Goal: Transaction & Acquisition: Download file/media

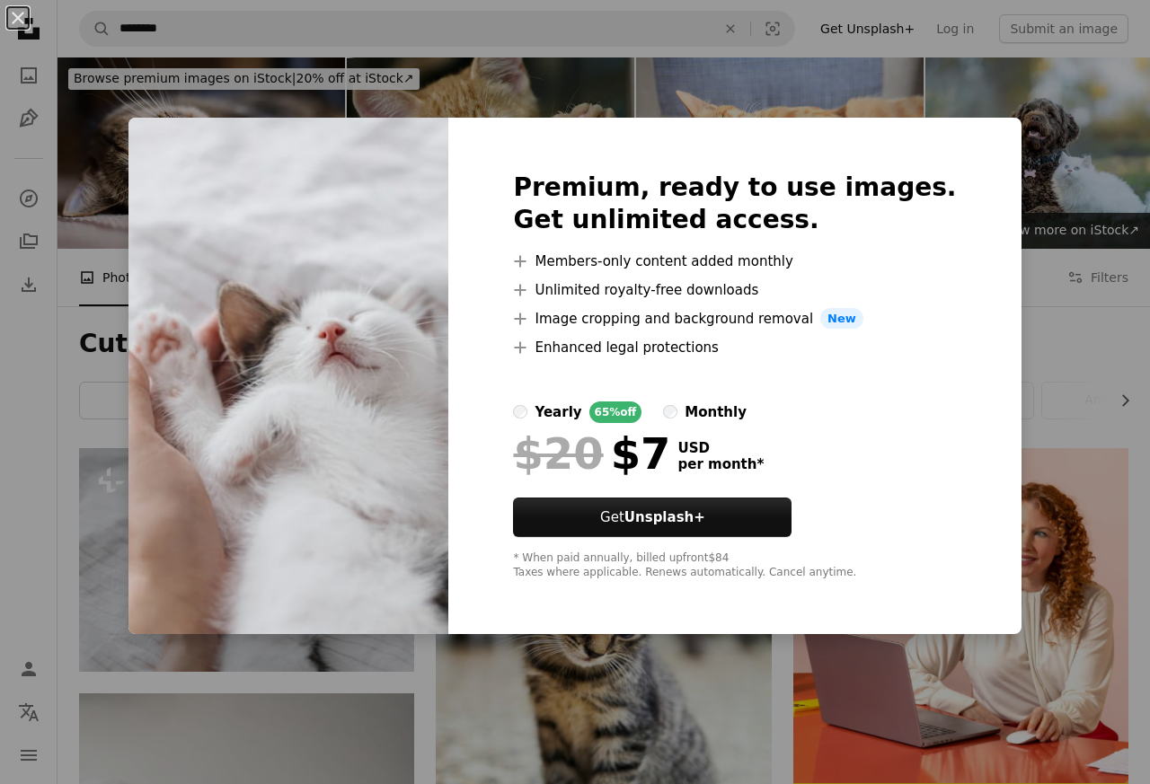
click at [1120, 14] on div "An X shape Premium, ready to use images. Get unlimited access. A plus sign Memb…" at bounding box center [575, 392] width 1150 height 784
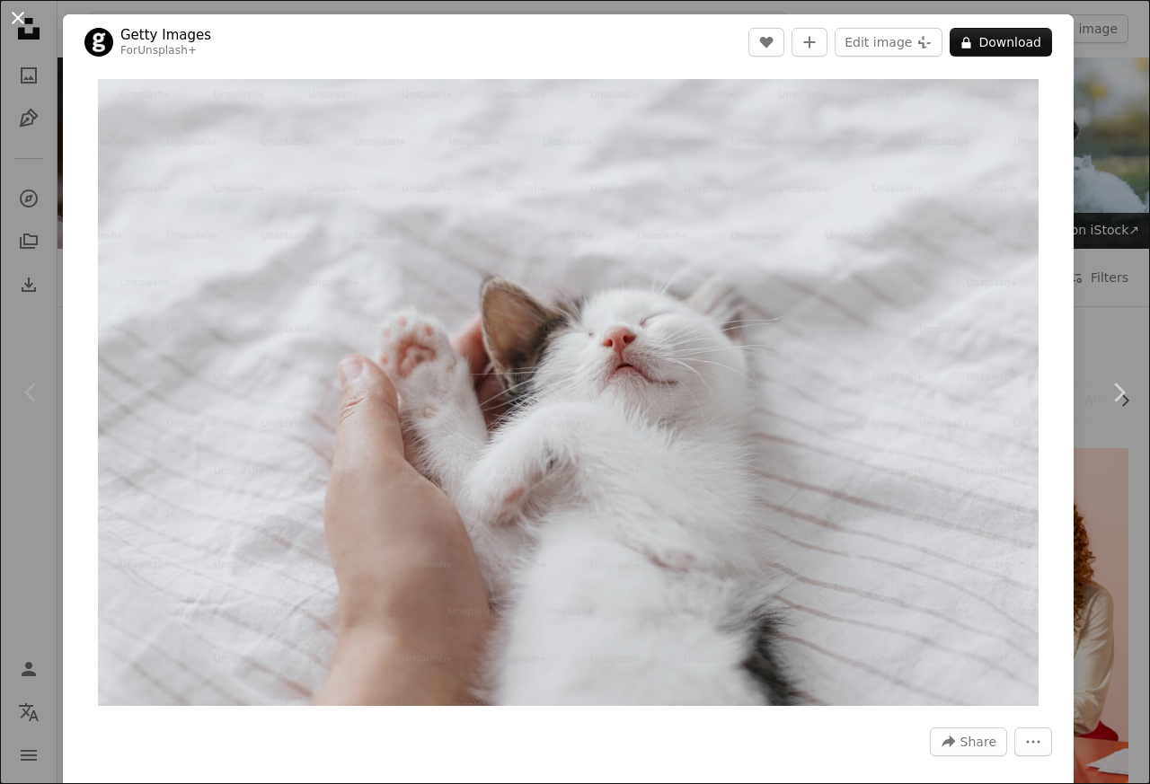
click at [19, 28] on button "An X shape" at bounding box center [18, 18] width 22 height 22
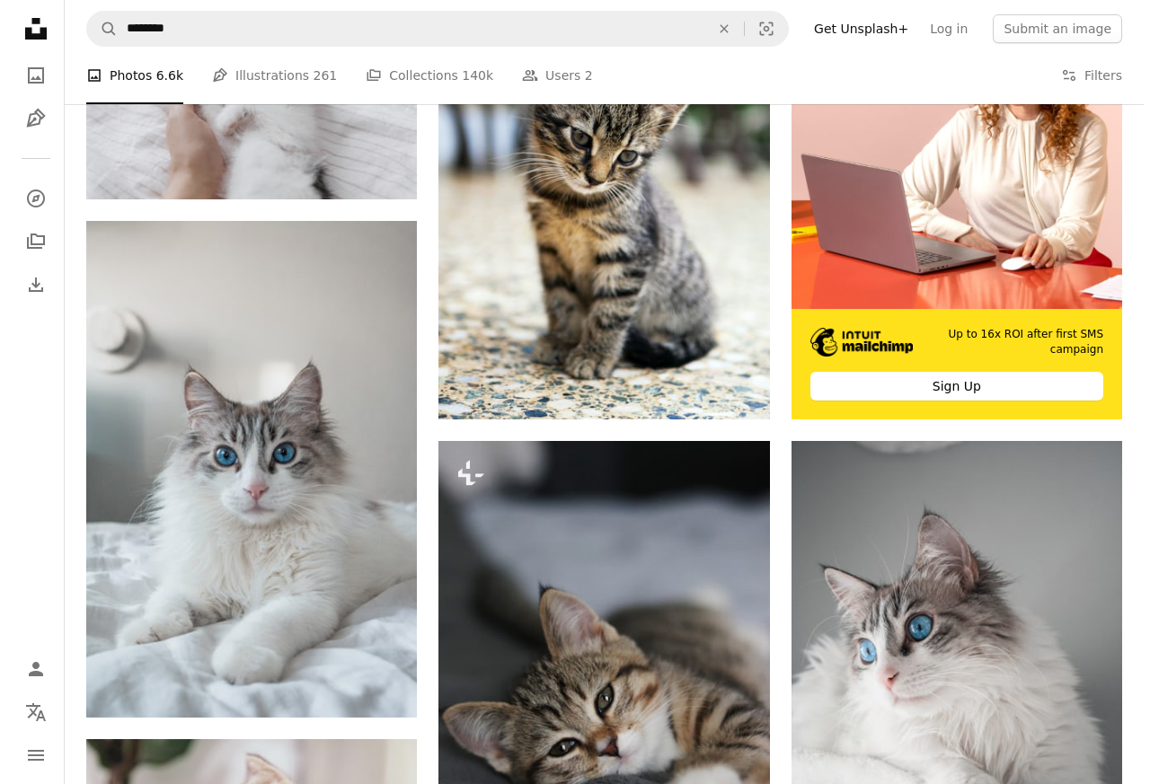
scroll to position [539, 0]
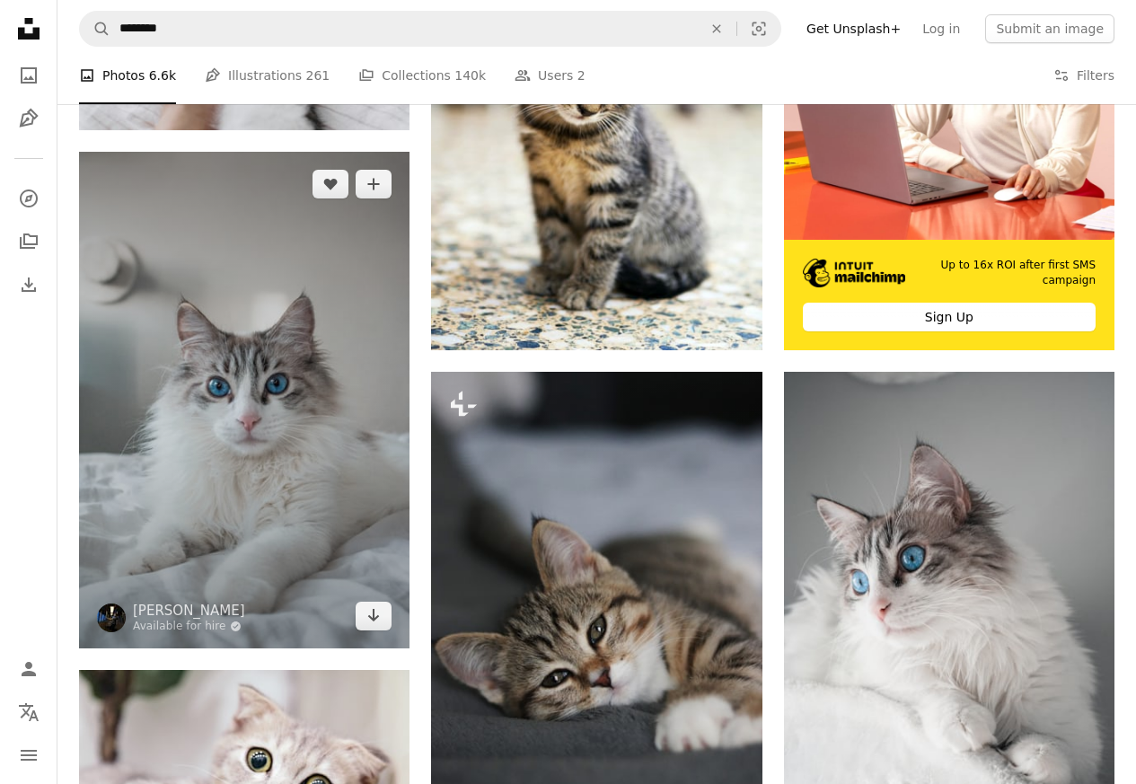
click at [207, 458] on img at bounding box center [244, 400] width 331 height 496
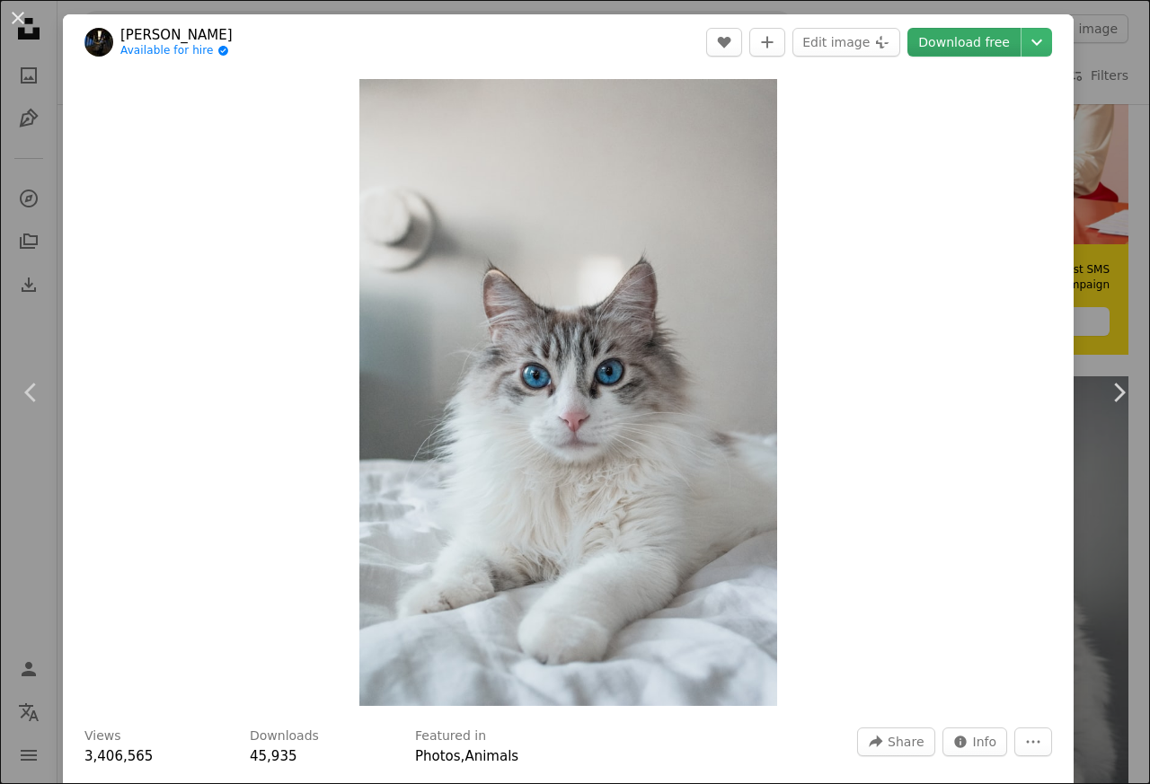
click at [952, 43] on link "Download free" at bounding box center [963, 42] width 113 height 29
